Goal: Information Seeking & Learning: Find contact information

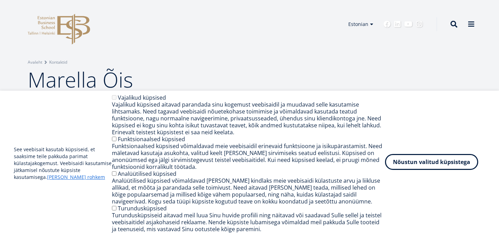
click at [424, 163] on button "Nõustun valitud küpsistega" at bounding box center [431, 162] width 93 height 16
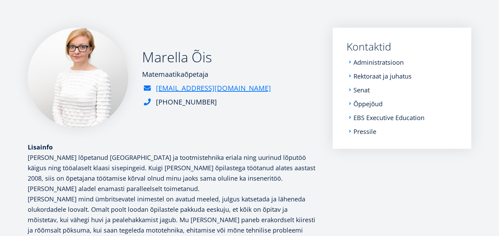
scroll to position [92, 0]
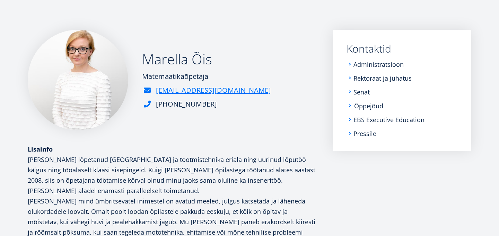
click at [376, 106] on link "Õppejõud" at bounding box center [368, 106] width 29 height 7
click at [375, 64] on link "Administratsioon" at bounding box center [379, 64] width 50 height 7
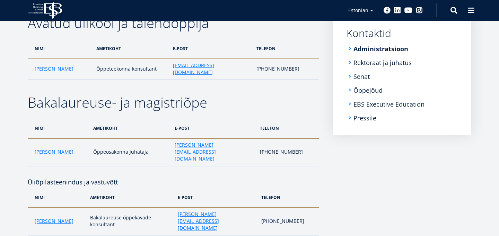
scroll to position [112, 0]
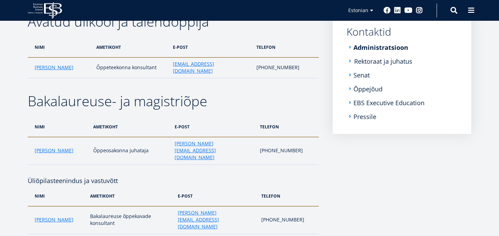
click at [388, 63] on link "Rektoraat ja juhatus" at bounding box center [383, 61] width 58 height 7
